Goal: Transaction & Acquisition: Purchase product/service

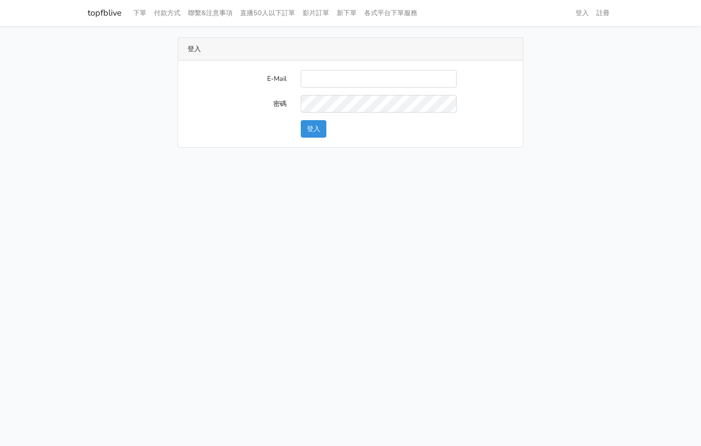
click at [399, 72] on input "E-Mail" at bounding box center [379, 79] width 156 height 18
type input "kinho.leong@saikim.com.my"
click at [316, 134] on button "登入" at bounding box center [314, 129] width 26 height 18
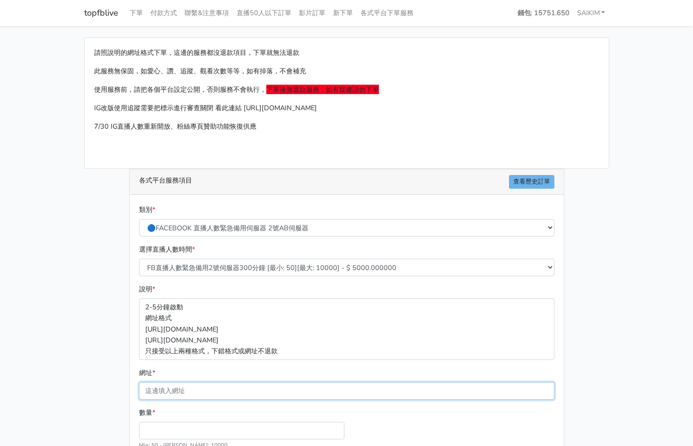
click at [233, 395] on input "網址 *" at bounding box center [347, 391] width 416 height 18
paste input "[URL][DOMAIN_NAME]"
type input "[URL][DOMAIN_NAME]"
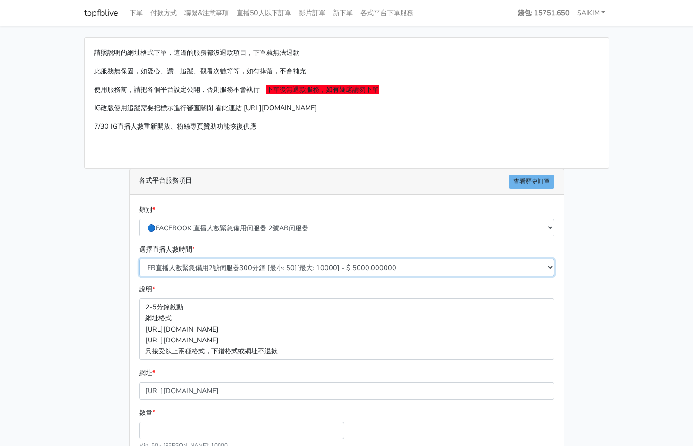
click at [334, 270] on select "FB直播人數緊急備用2號伺服器300分鐘 [最小: 50][最大: 10000] - $ 5000.000000 FB直播人數緊急備用2號伺服器60分鐘 [最…" at bounding box center [347, 268] width 416 height 18
select select "576"
click at [139, 259] on select "FB直播人數緊急備用2號伺服器300分鐘 [最小: 50][最大: 10000] - $ 5000.000000 FB直播人數緊急備用2號伺服器60分鐘 [最…" at bounding box center [347, 268] width 416 height 18
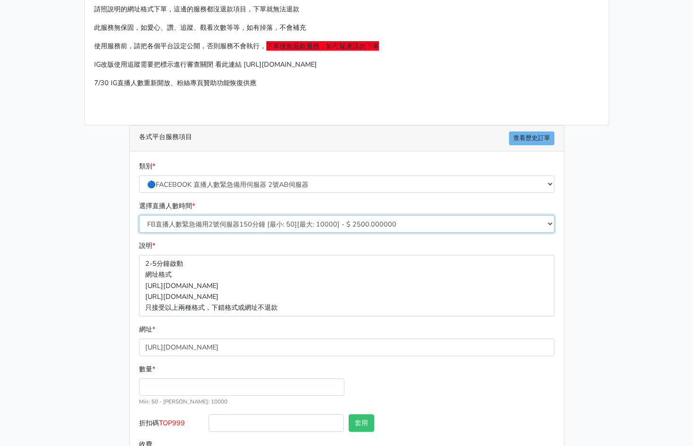
scroll to position [89, 0]
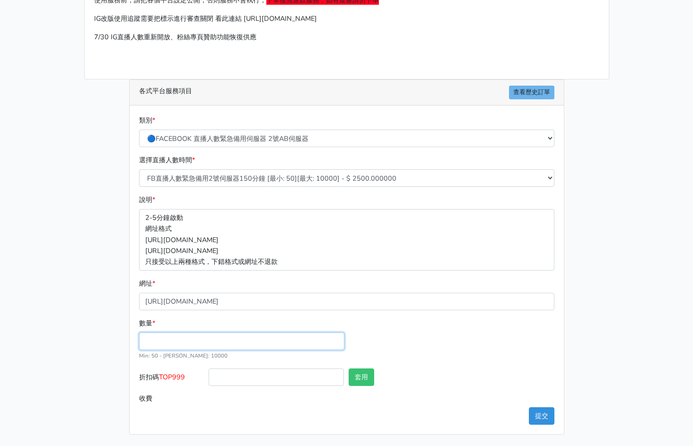
click at [228, 336] on input "數量 *" at bounding box center [241, 342] width 205 height 18
type input "300"
type input "750.000"
click at [178, 374] on span "TOP999" at bounding box center [172, 377] width 26 height 9
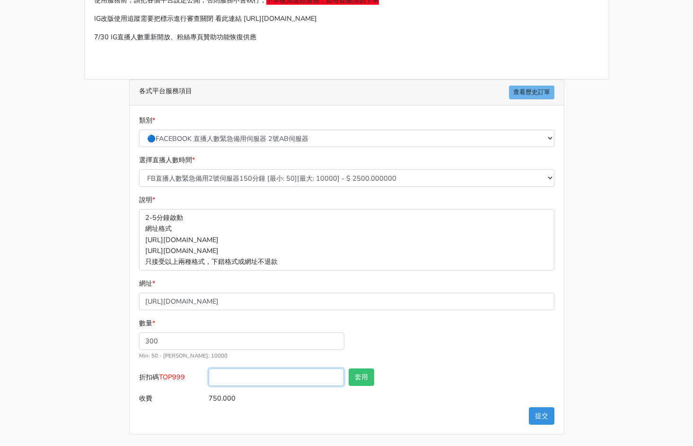
click at [209, 374] on input "折扣碼 TOP999" at bounding box center [276, 378] width 135 height 18
click at [178, 374] on span "TOP999" at bounding box center [172, 377] width 26 height 9
click at [209, 374] on input "折扣碼 TOP999" at bounding box center [276, 378] width 135 height 18
copy span "TOP999"
click at [266, 382] on input "折扣碼 TOP999" at bounding box center [276, 378] width 135 height 18
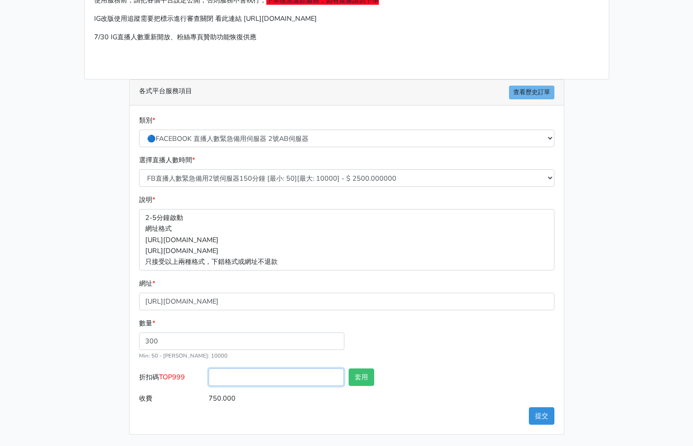
paste input "TOP999"
type input "TOP456"
click at [363, 380] on button "套用" at bounding box center [362, 378] width 26 height 18
type input "套用成功"
type input "720.000"
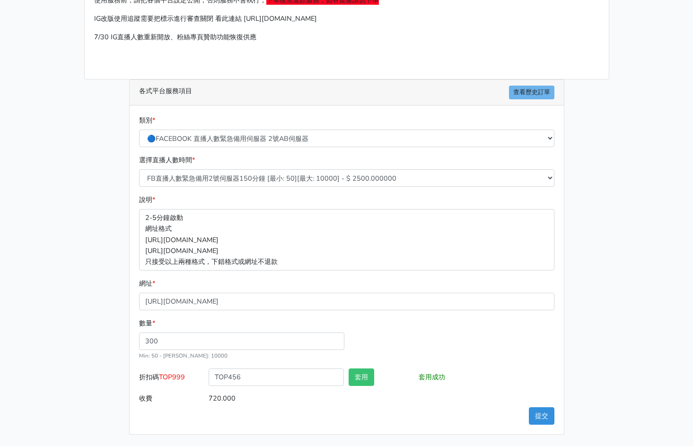
click at [453, 288] on div "網址 * [URL][DOMAIN_NAME]" at bounding box center [347, 294] width 416 height 32
click at [547, 421] on button "提交" at bounding box center [542, 417] width 26 height 18
